Goal: Information Seeking & Learning: Learn about a topic

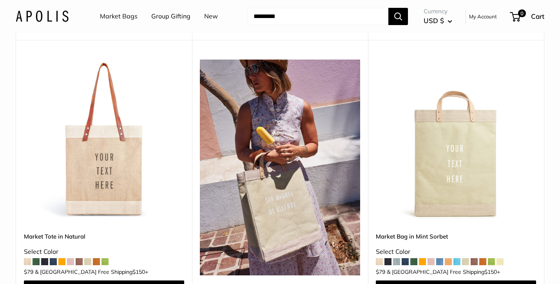
scroll to position [389, 0]
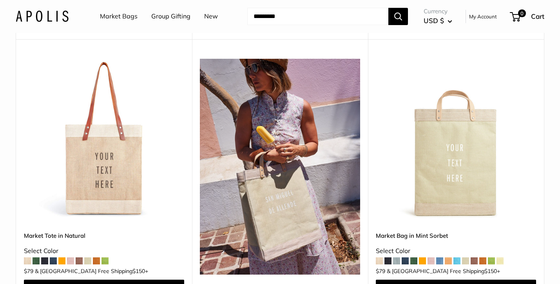
click at [0, 0] on img at bounding box center [0, 0] width 0 height 0
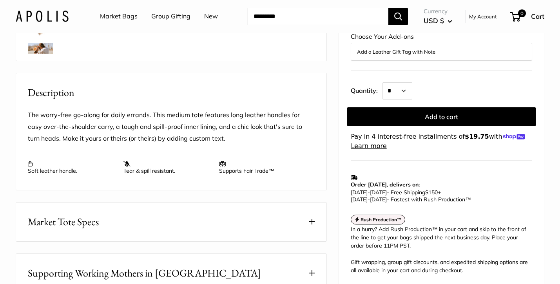
scroll to position [241, 0]
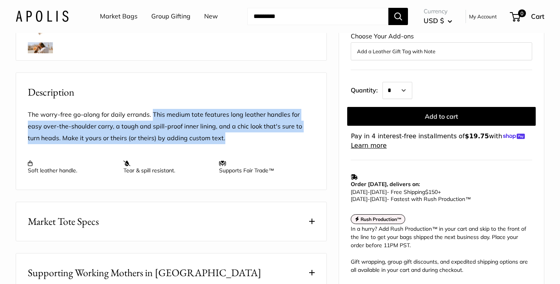
drag, startPoint x: 153, startPoint y: 114, endPoint x: 211, endPoint y: 137, distance: 62.9
click at [211, 137] on p "The worry-free go-along for daily errands. This medium tote features long leath…" at bounding box center [171, 126] width 287 height 35
copy p "This medium tote features long leather handles for easy over-the-shoulder carry…"
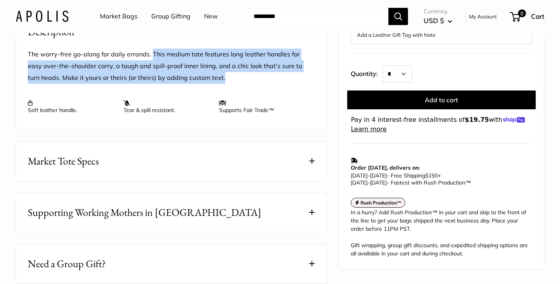
scroll to position [303, 0]
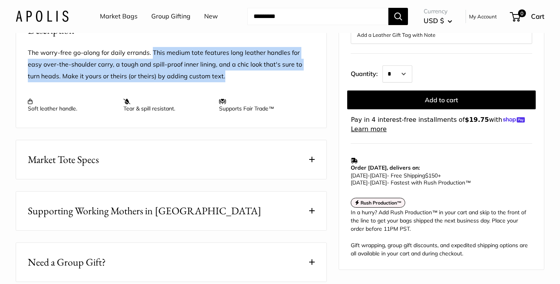
click at [199, 164] on button "Market Tote Specs" at bounding box center [171, 159] width 310 height 39
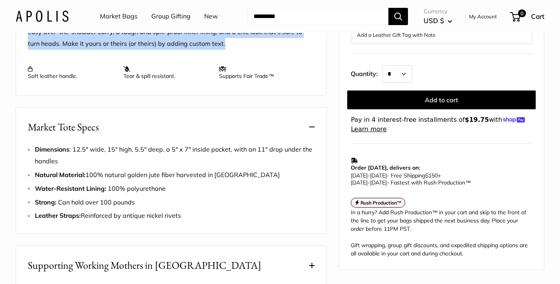
scroll to position [340, 0]
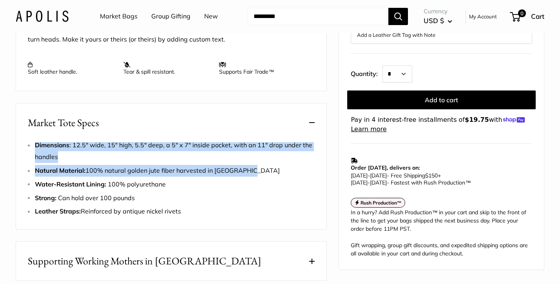
drag, startPoint x: 36, startPoint y: 143, endPoint x: 283, endPoint y: 168, distance: 248.8
click at [283, 168] on ul "Dimensions : 12.5" wide, 15" high, 5.5" deep, a 5" x 7" inside pocket, with an …" at bounding box center [175, 178] width 280 height 78
copy ul "Dimensions : 12.5" wide, 15" high, 5.5" deep, a 5" x 7" inside pocket, with an …"
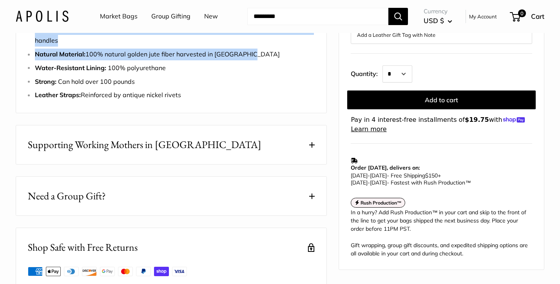
scroll to position [466, 0]
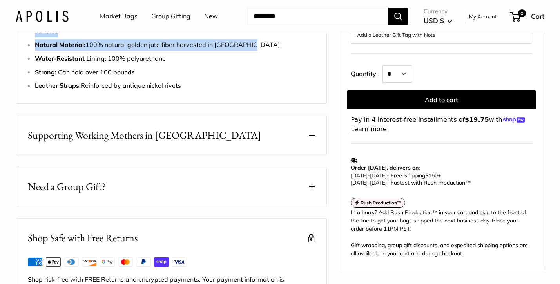
click at [238, 138] on button "Supporting Working Mothers in Bangladesh" at bounding box center [171, 135] width 310 height 39
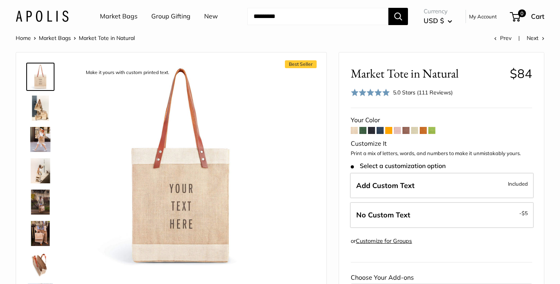
scroll to position [0, 0]
click at [123, 17] on link "Market Bags" at bounding box center [119, 17] width 38 height 12
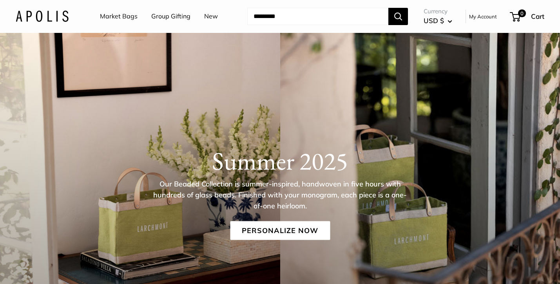
click at [110, 18] on link "Market Bags" at bounding box center [119, 17] width 38 height 12
click at [311, 233] on link "Personalize Now" at bounding box center [280, 230] width 100 height 19
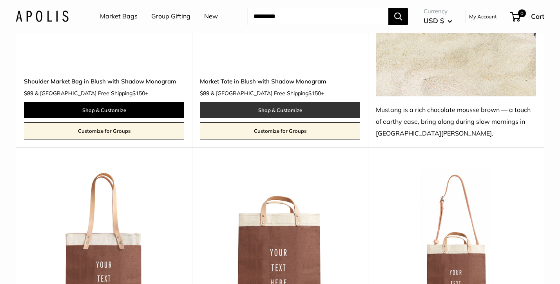
scroll to position [1300, 0]
